Goal: Task Accomplishment & Management: Manage account settings

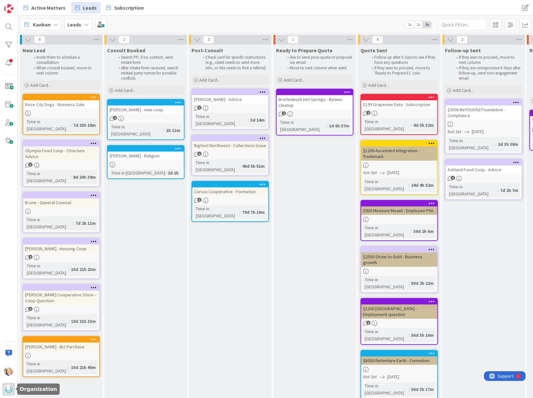
click at [8, 391] on img at bounding box center [8, 389] width 9 height 9
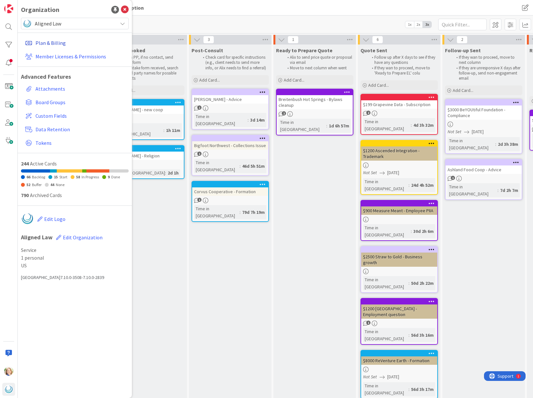
click at [50, 43] on link "Plan & Billing" at bounding box center [76, 43] width 106 height 12
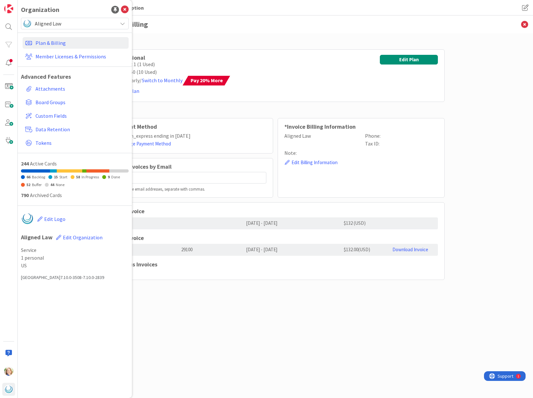
click at [479, 115] on div "Plan Professional Licenses: 1 (1 Used) Boards: 50 (10 Used) Billed Yearly / Swi…" at bounding box center [275, 215] width 515 height 365
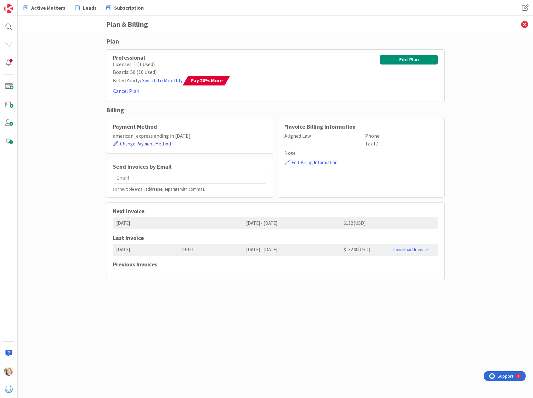
click at [142, 145] on button "Change Payment Method" at bounding box center [142, 144] width 58 height 8
click at [0, 398] on com-1password-button at bounding box center [0, 398] width 0 height 0
click at [9, 9] on img at bounding box center [8, 8] width 9 height 9
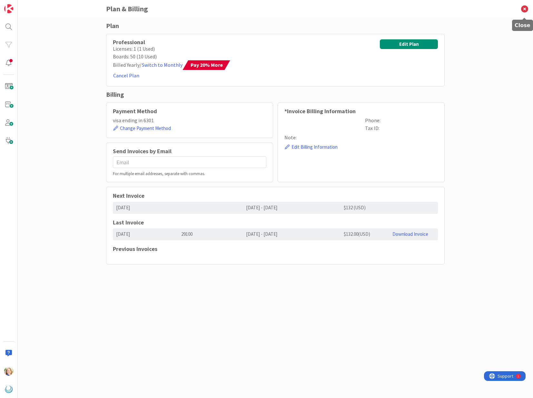
click at [525, 10] on icon at bounding box center [524, 9] width 17 height 18
